Goal: Download file/media

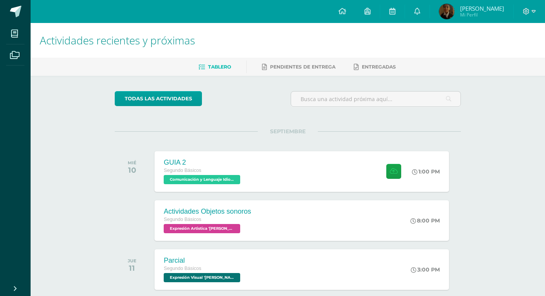
click at [66, 138] on div "Actividades recientes y próximas Tablero Pendientes de entrega Entregadas todas…" at bounding box center [288, 254] width 515 height 462
click at [343, 10] on link at bounding box center [342, 11] width 26 height 23
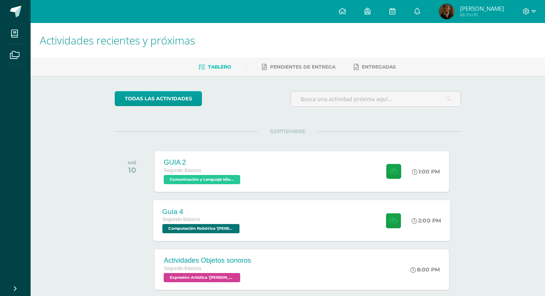
click at [323, 228] on div "Guía 4 Segundo Básicos Computación Robótica '[PERSON_NAME]' 2:00 PM Guía 4 Comp…" at bounding box center [301, 220] width 297 height 41
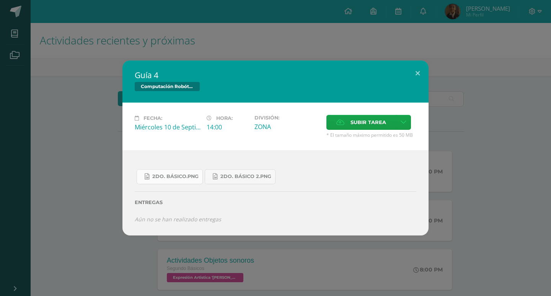
click at [180, 181] on link "2do. Básico.png" at bounding box center [170, 176] width 66 height 15
click at [229, 171] on link "2do. Básico 2.png" at bounding box center [240, 176] width 71 height 15
